Goal: Task Accomplishment & Management: Complete application form

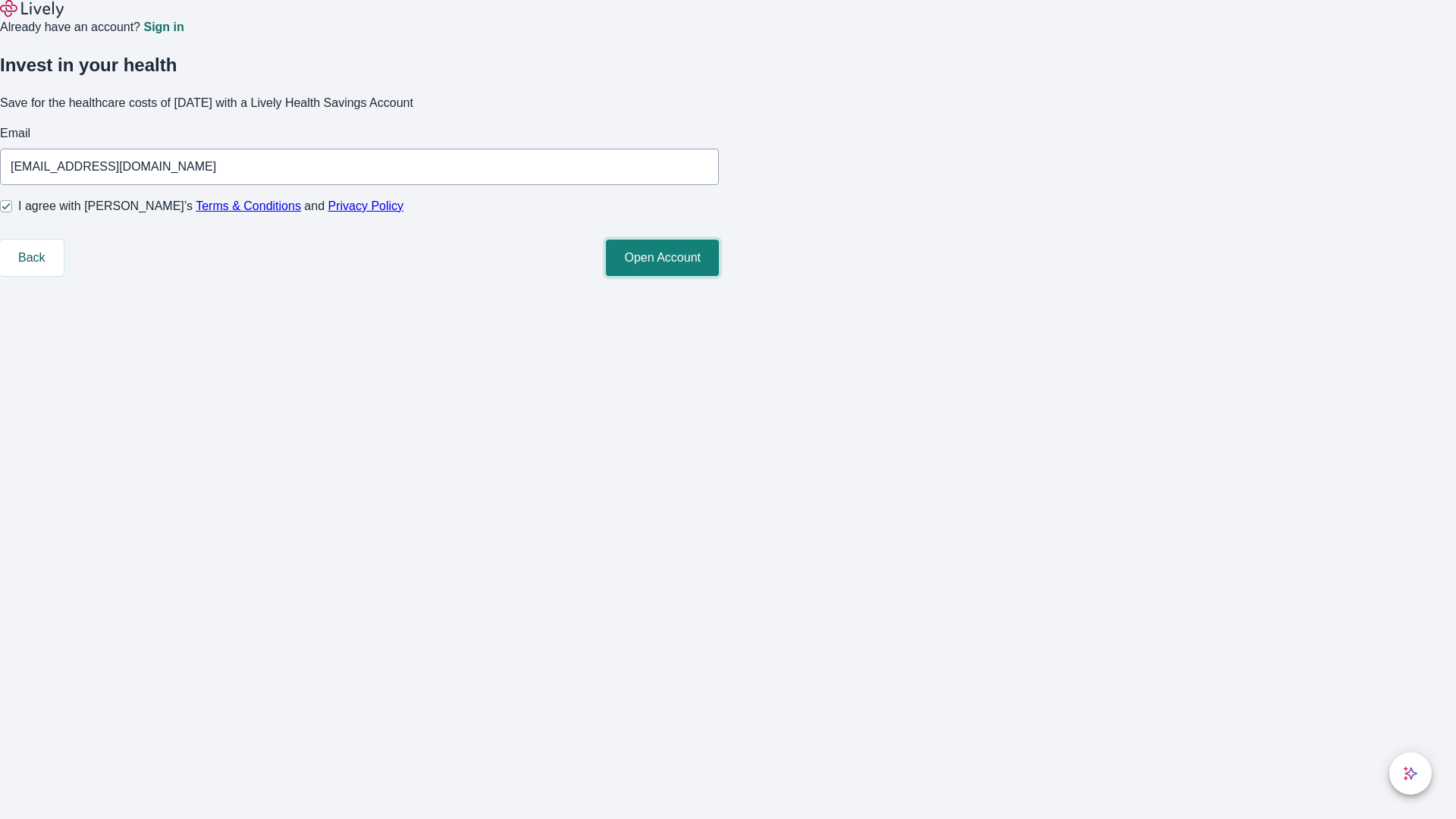
click at [719, 276] on button "Open Account" at bounding box center [663, 257] width 113 height 36
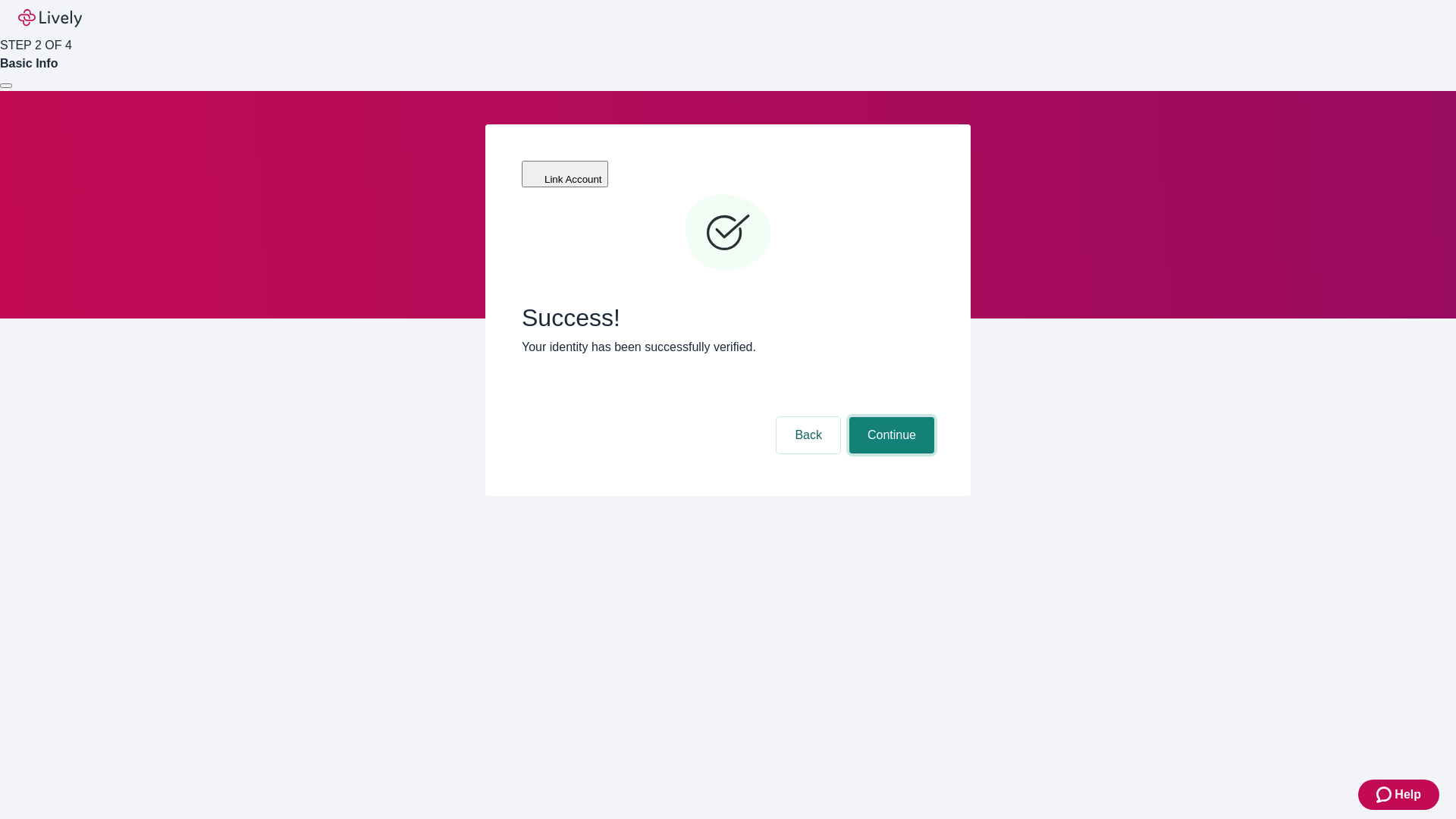
click at [890, 417] on button "Continue" at bounding box center [892, 435] width 85 height 36
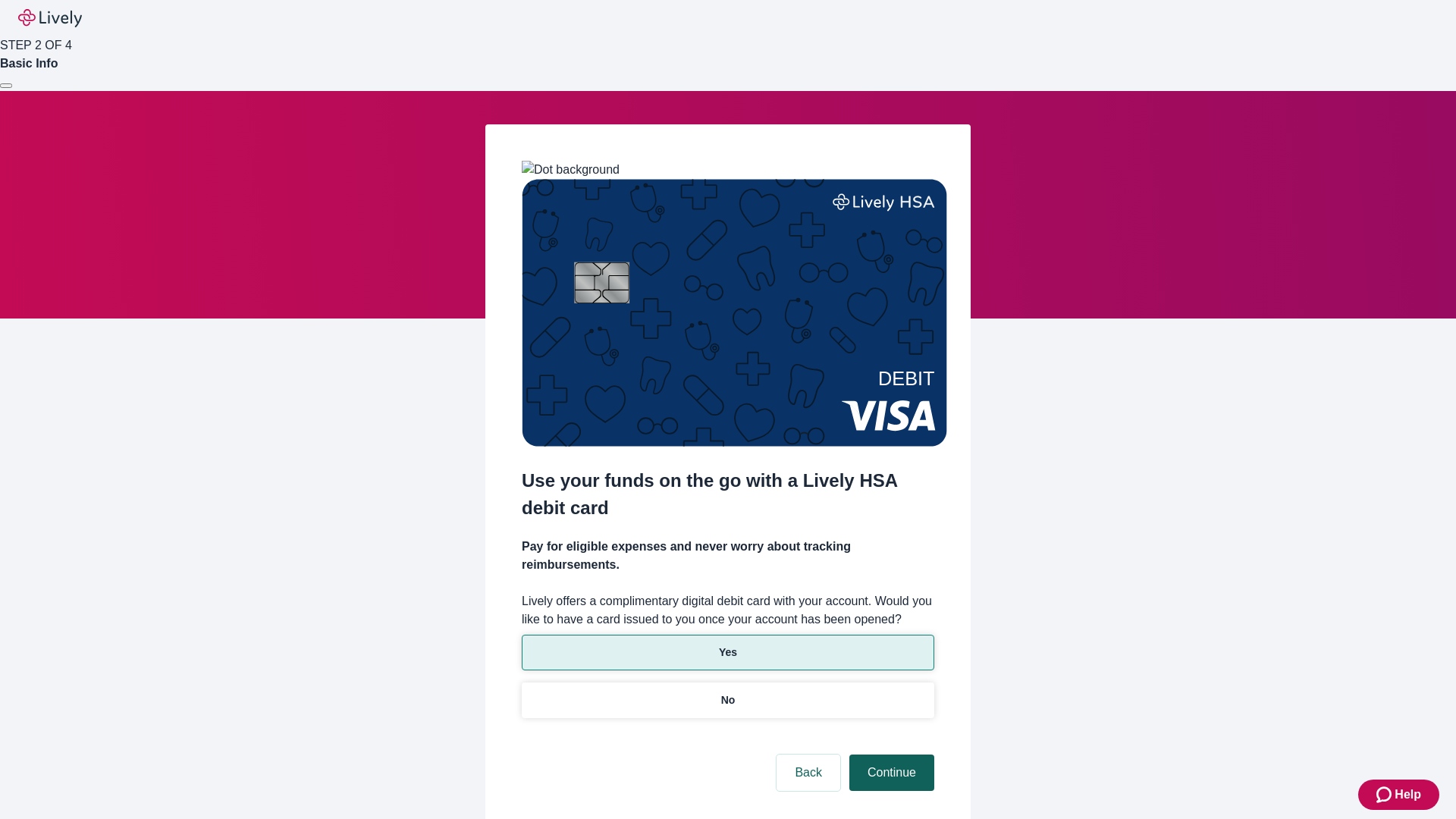
click at [728, 644] on p "Yes" at bounding box center [728, 651] width 19 height 16
click at [890, 754] on button "Continue" at bounding box center [892, 772] width 85 height 36
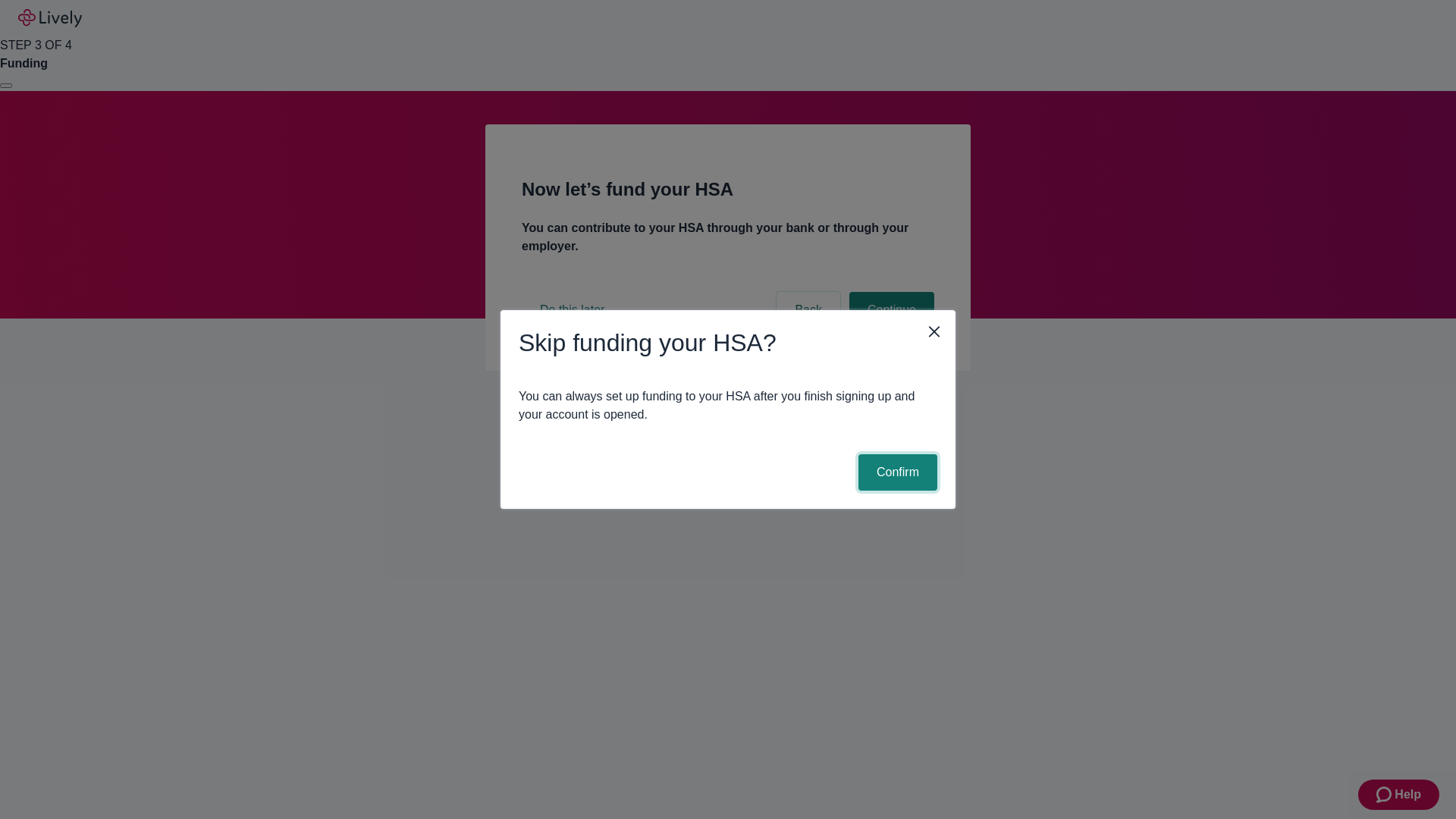
click at [896, 472] on button "Confirm" at bounding box center [897, 472] width 79 height 36
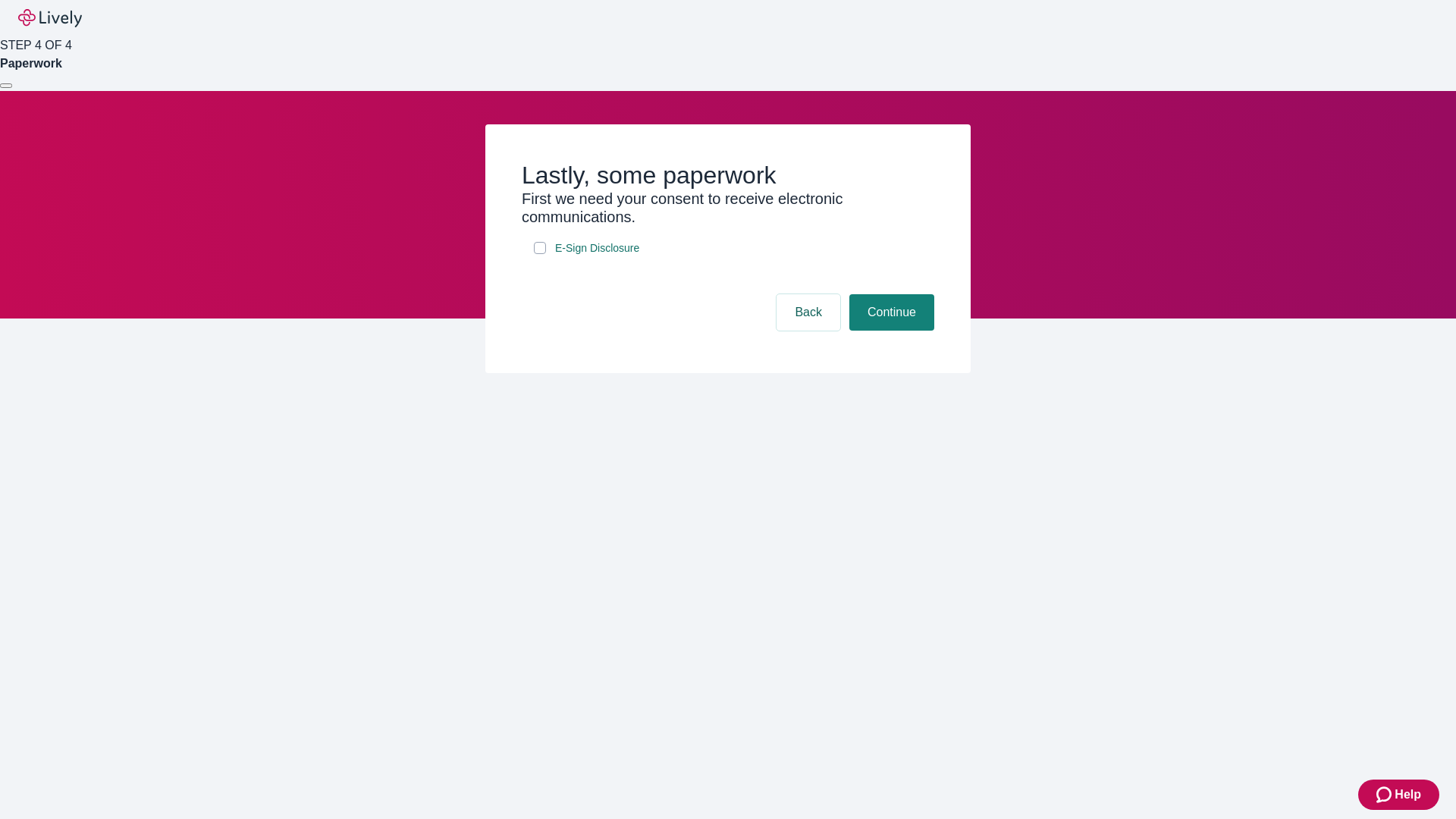
click at [540, 254] on input "E-Sign Disclosure" at bounding box center [540, 247] width 12 height 12
checkbox input "true"
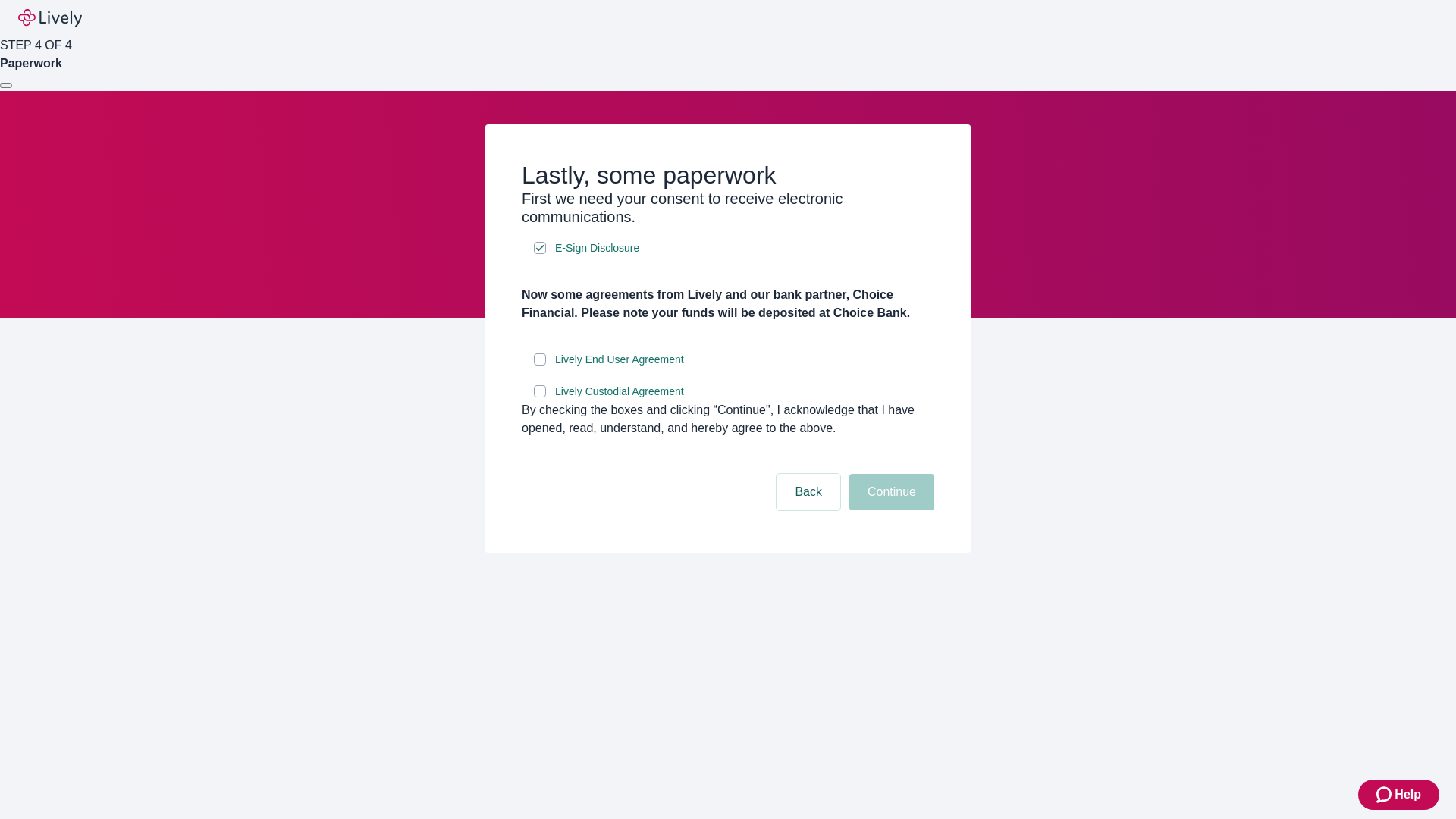
click at [540, 366] on input "Lively End User Agreement" at bounding box center [540, 359] width 12 height 12
checkbox input "true"
click at [540, 397] on input "Lively Custodial Agreement" at bounding box center [540, 391] width 12 height 12
checkbox input "true"
click at [890, 510] on button "Continue" at bounding box center [892, 491] width 85 height 36
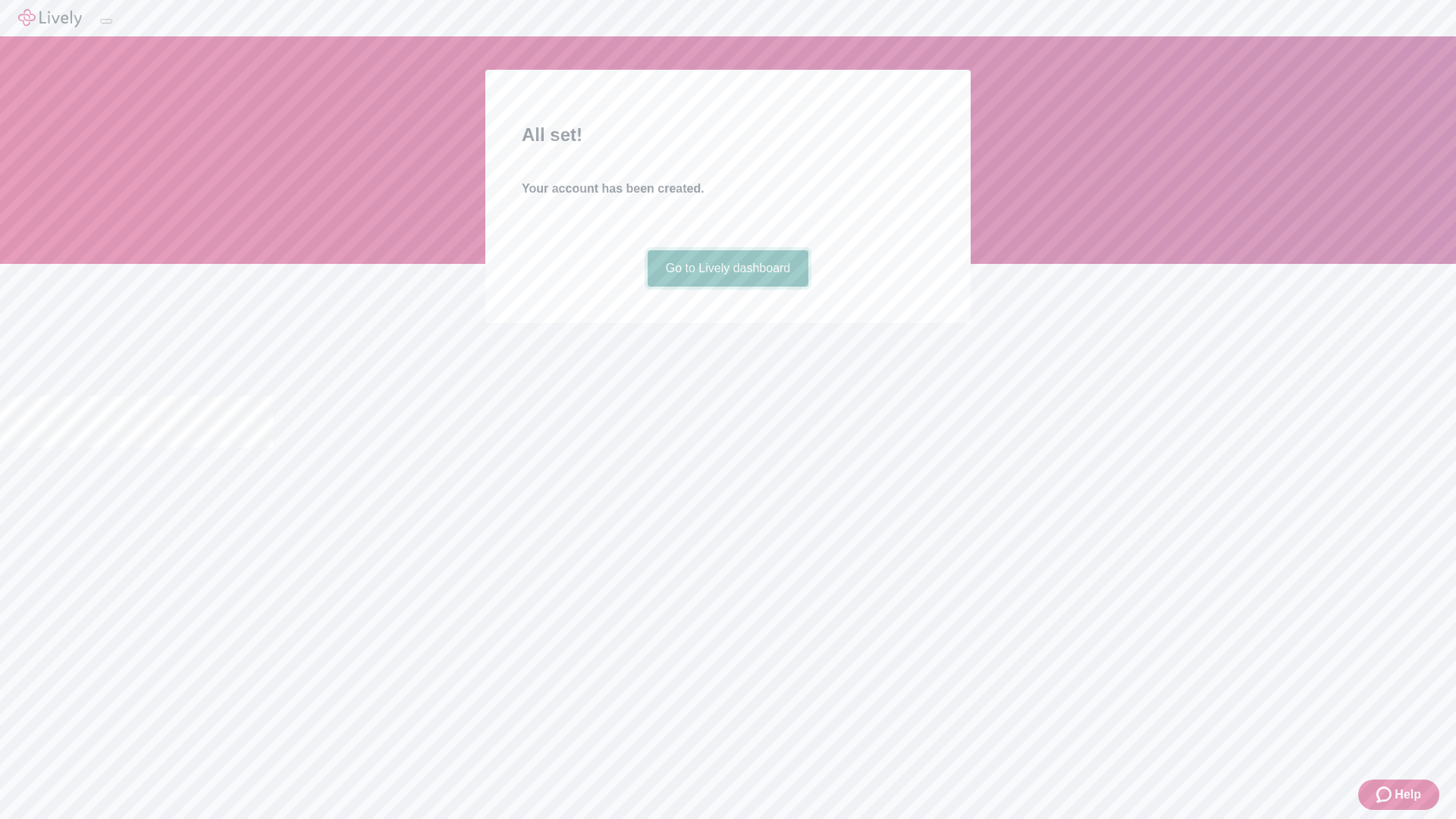
click at [728, 287] on link "Go to Lively dashboard" at bounding box center [728, 267] width 161 height 36
